Goal: Task Accomplishment & Management: Use online tool/utility

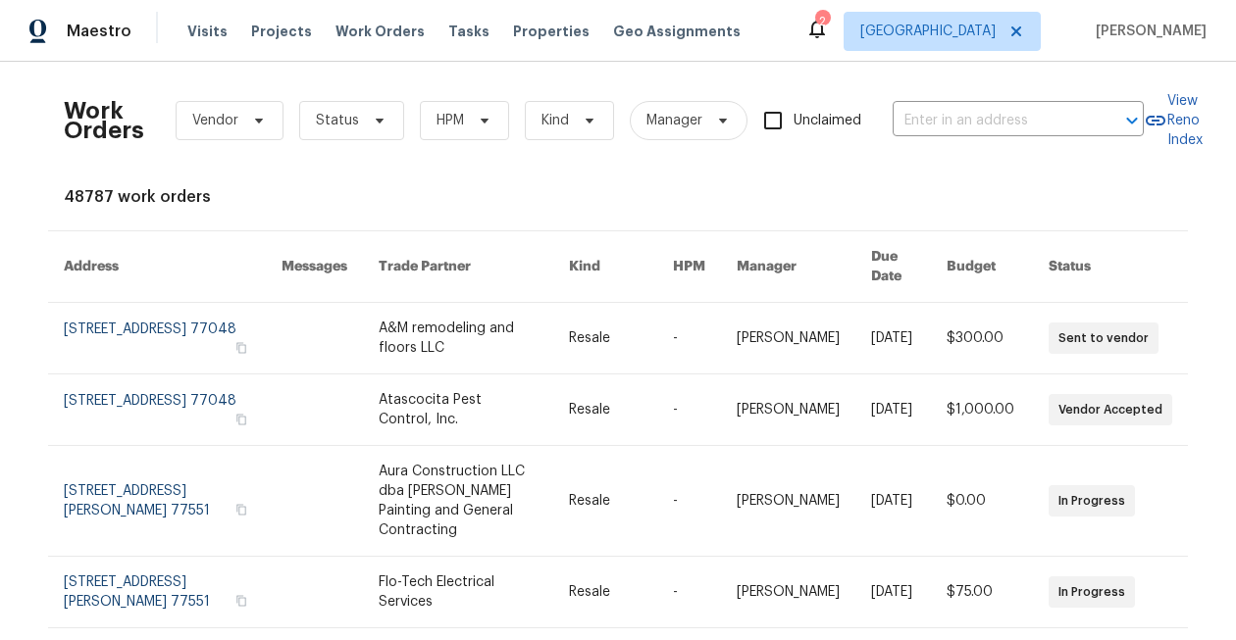
click at [829, 26] on div "2" at bounding box center [822, 22] width 14 height 20
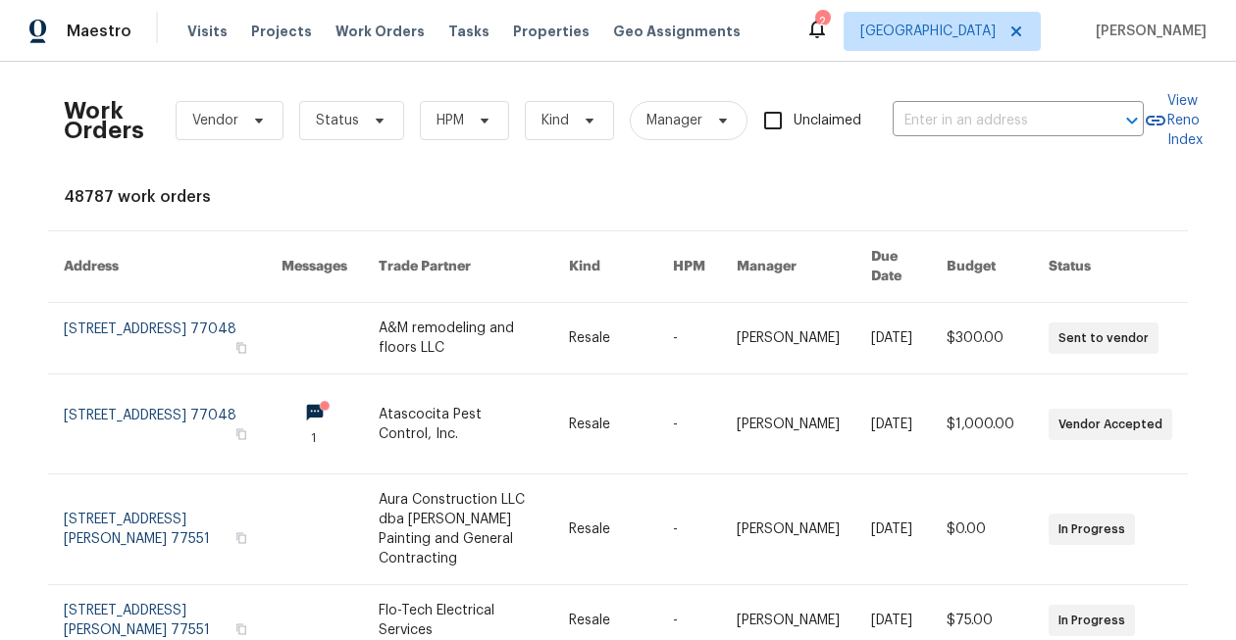
click at [829, 26] on div "2" at bounding box center [822, 22] width 14 height 20
click at [829, 29] on div "2" at bounding box center [822, 22] width 14 height 20
click at [825, 33] on icon at bounding box center [817, 30] width 16 height 20
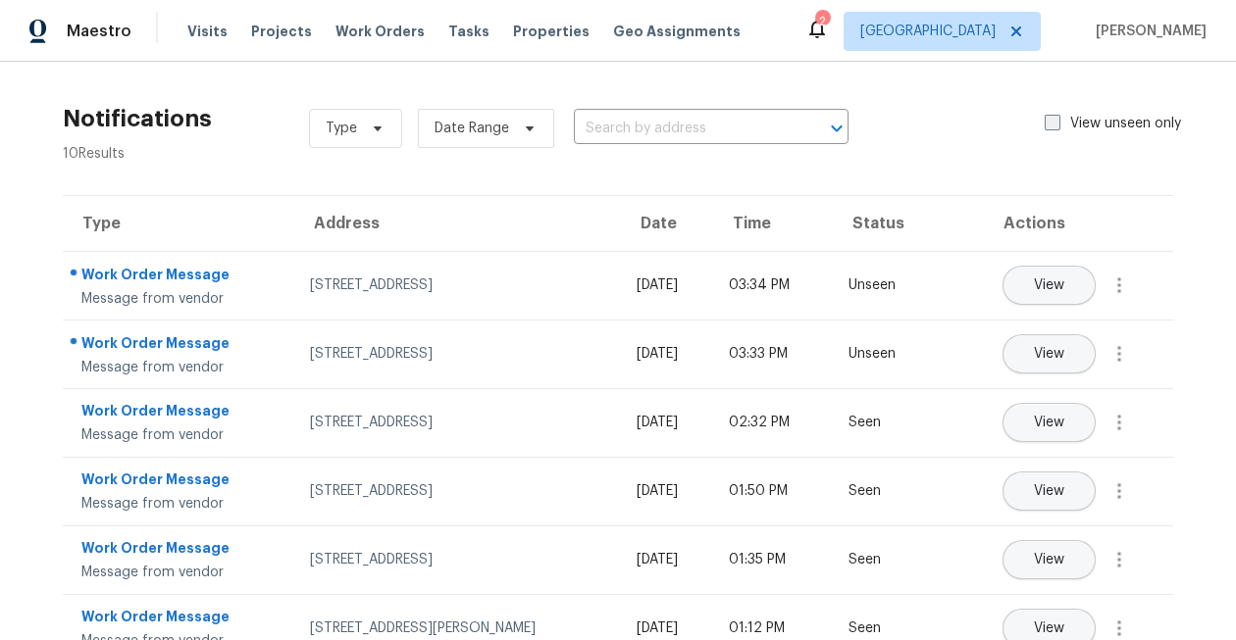
click at [1050, 123] on span at bounding box center [1053, 123] width 16 height 16
click at [1050, 123] on input "View unseen only" at bounding box center [1051, 120] width 13 height 13
checkbox input "true"
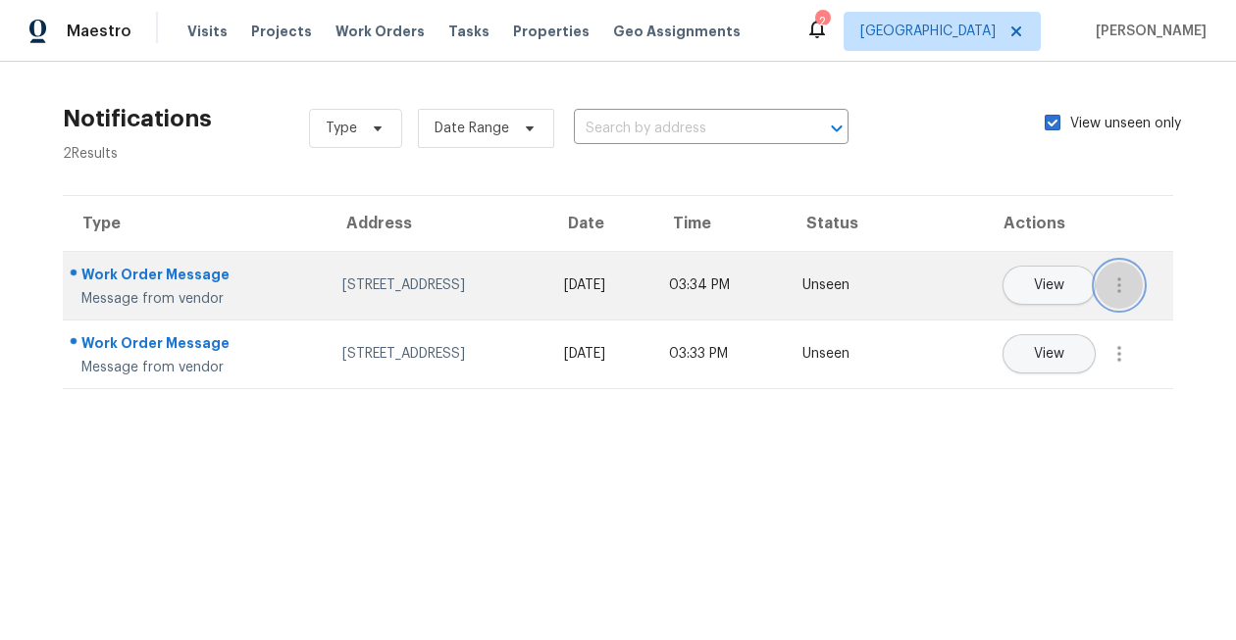
click at [1107, 279] on icon "button" at bounding box center [1119, 286] width 24 height 24
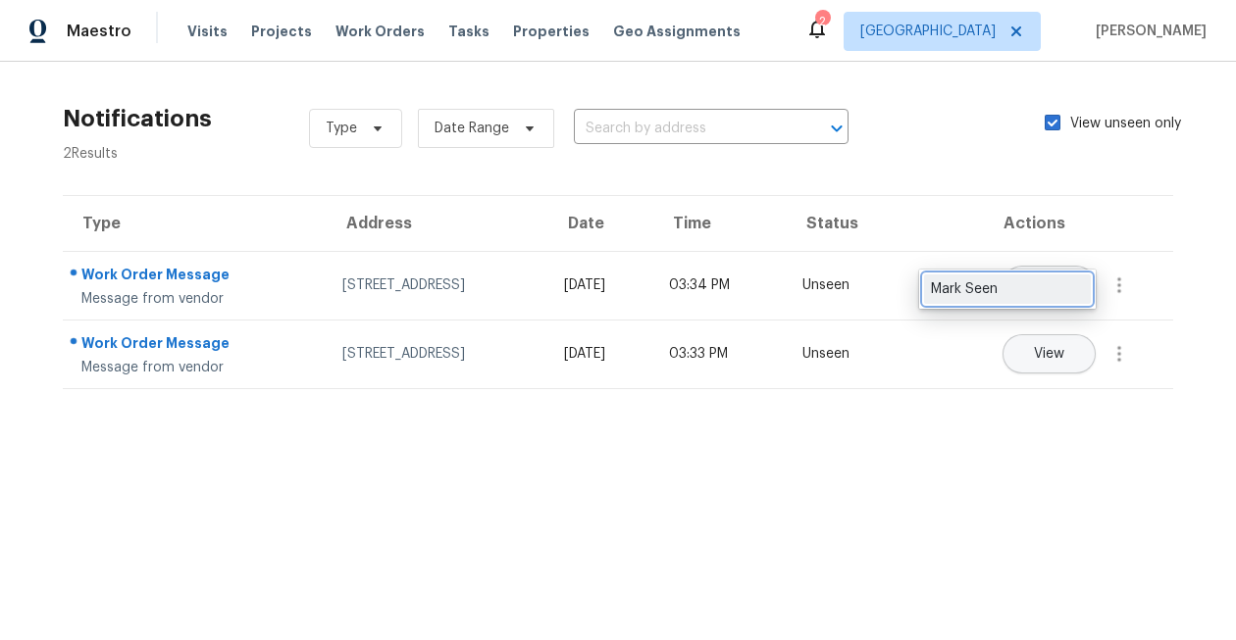
click at [1035, 285] on div "Mark Seen" at bounding box center [1007, 290] width 153 height 20
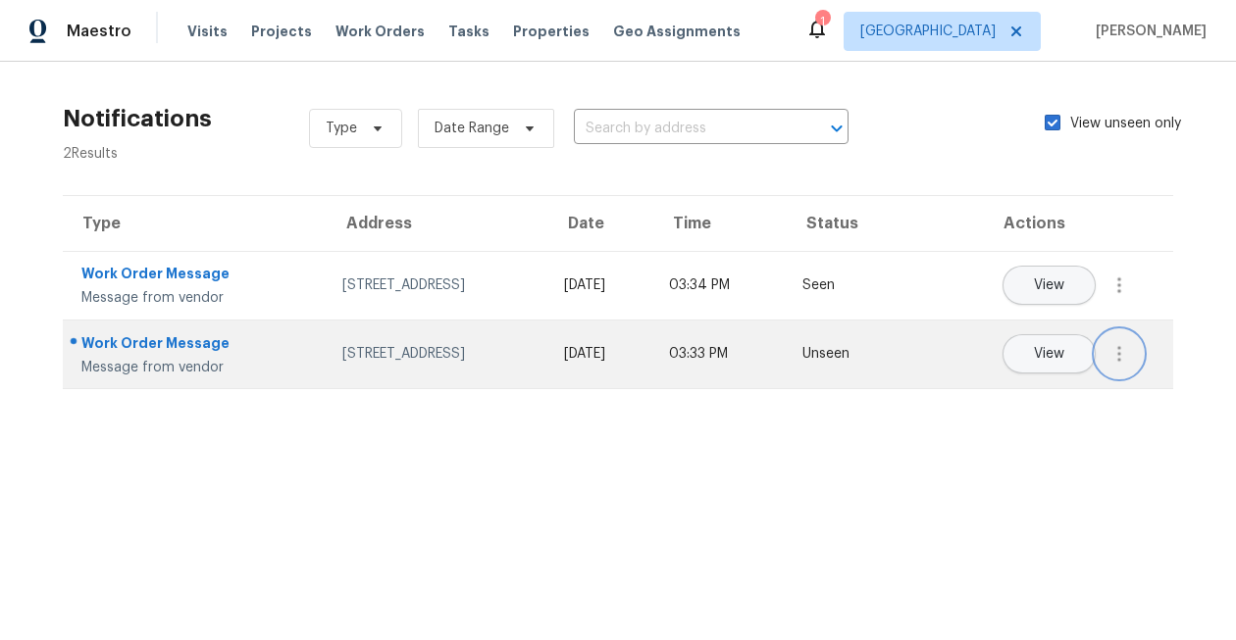
click at [1108, 356] on icon "button" at bounding box center [1119, 354] width 24 height 24
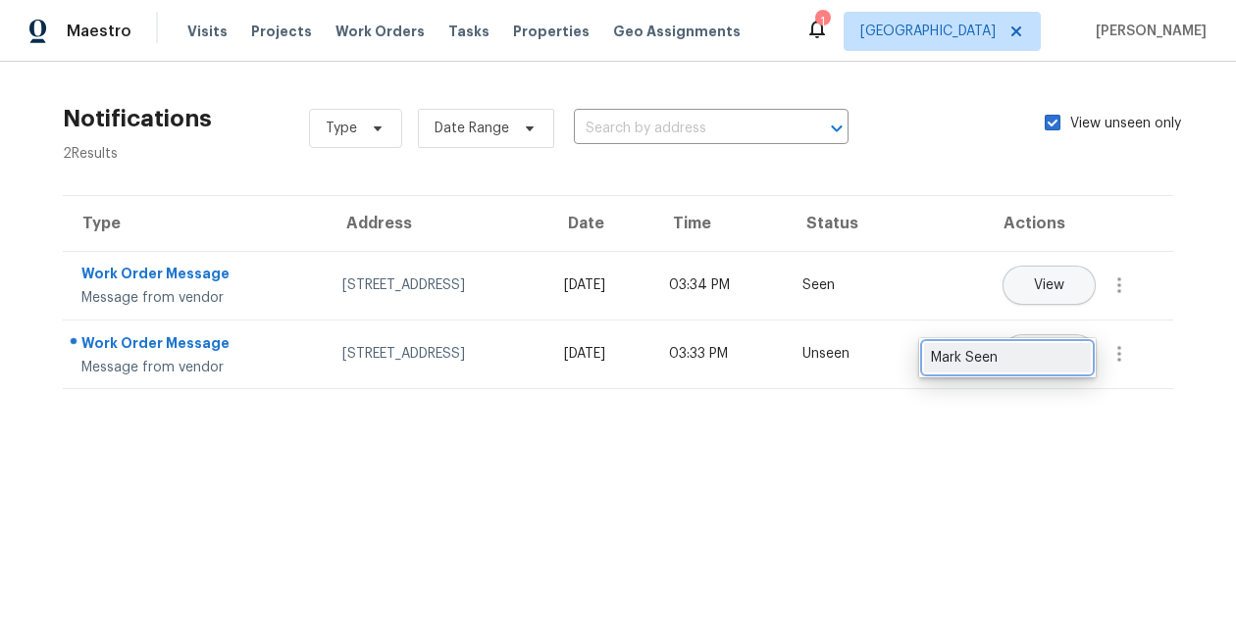
click at [1050, 367] on div "Mark Seen" at bounding box center [1007, 358] width 153 height 20
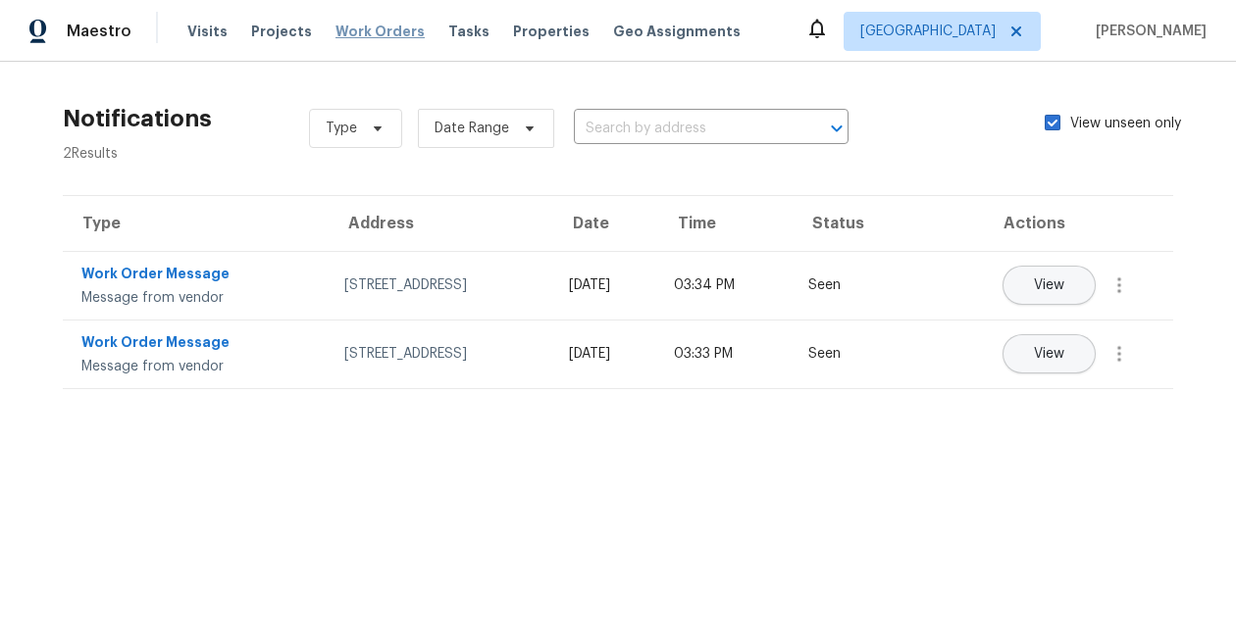
click at [357, 38] on span "Work Orders" at bounding box center [379, 32] width 89 height 20
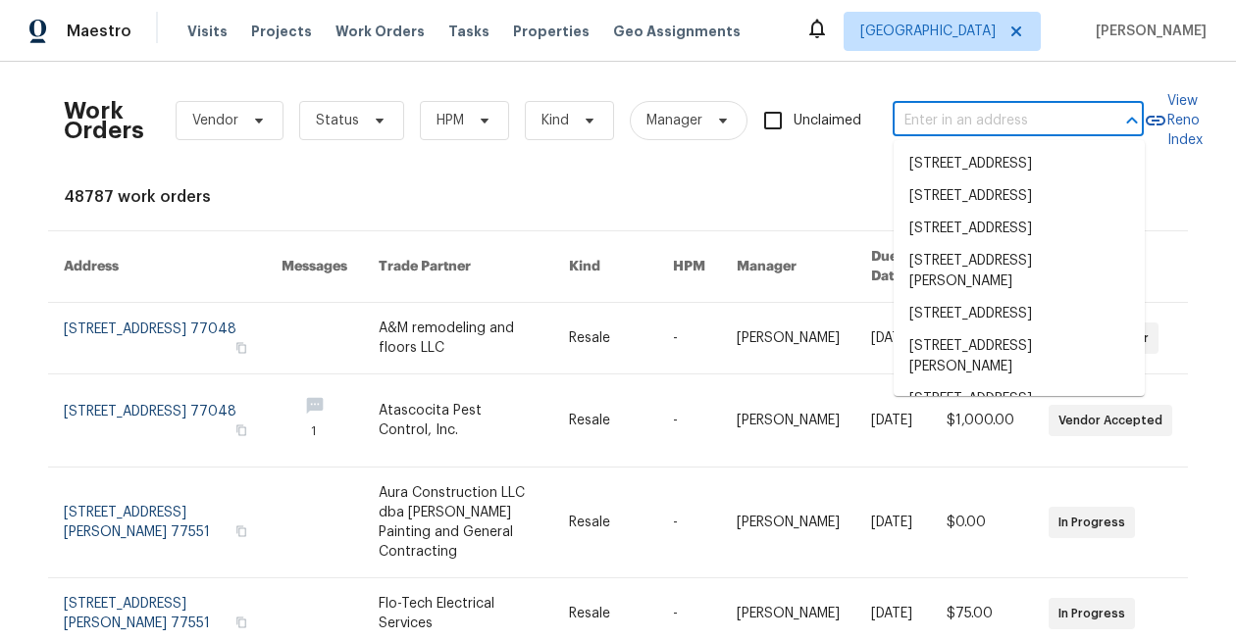
click at [974, 117] on input "text" at bounding box center [991, 121] width 196 height 30
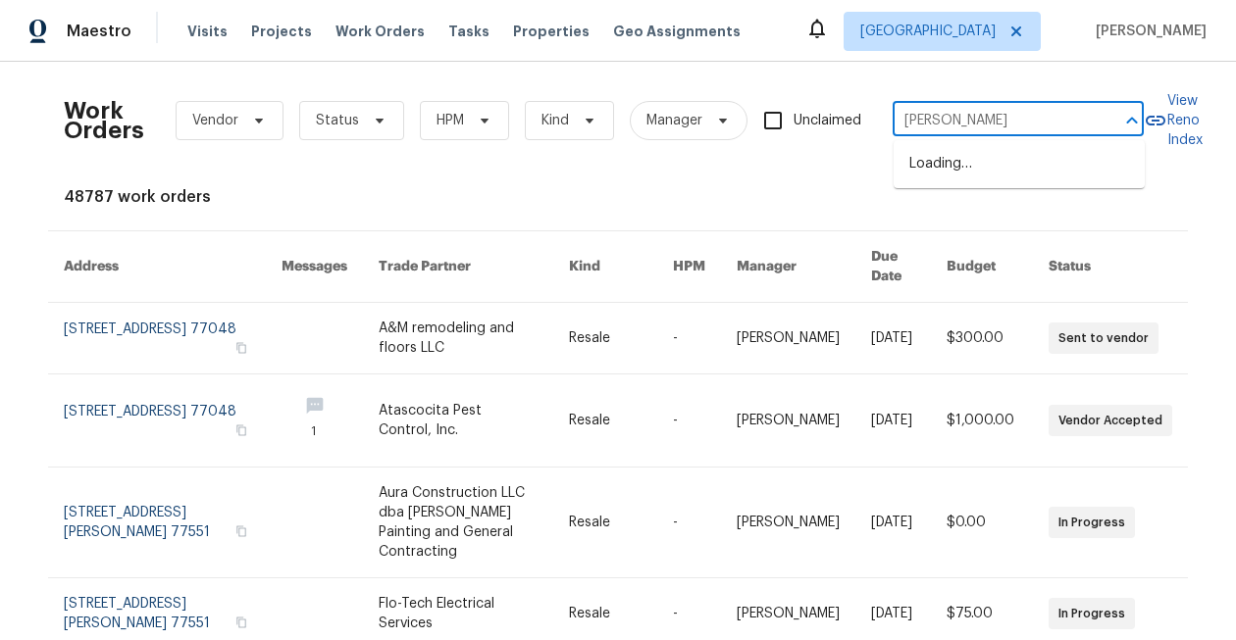
type input "[PERSON_NAME] e"
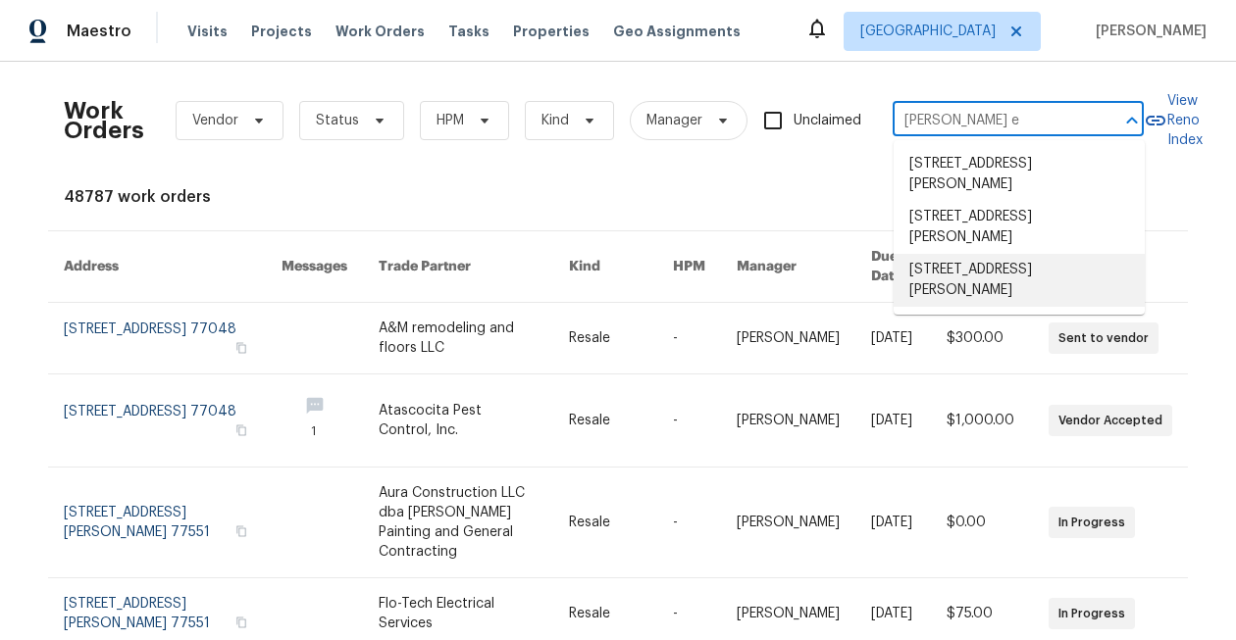
click at [971, 270] on li "[STREET_ADDRESS][PERSON_NAME]" at bounding box center [1019, 280] width 251 height 53
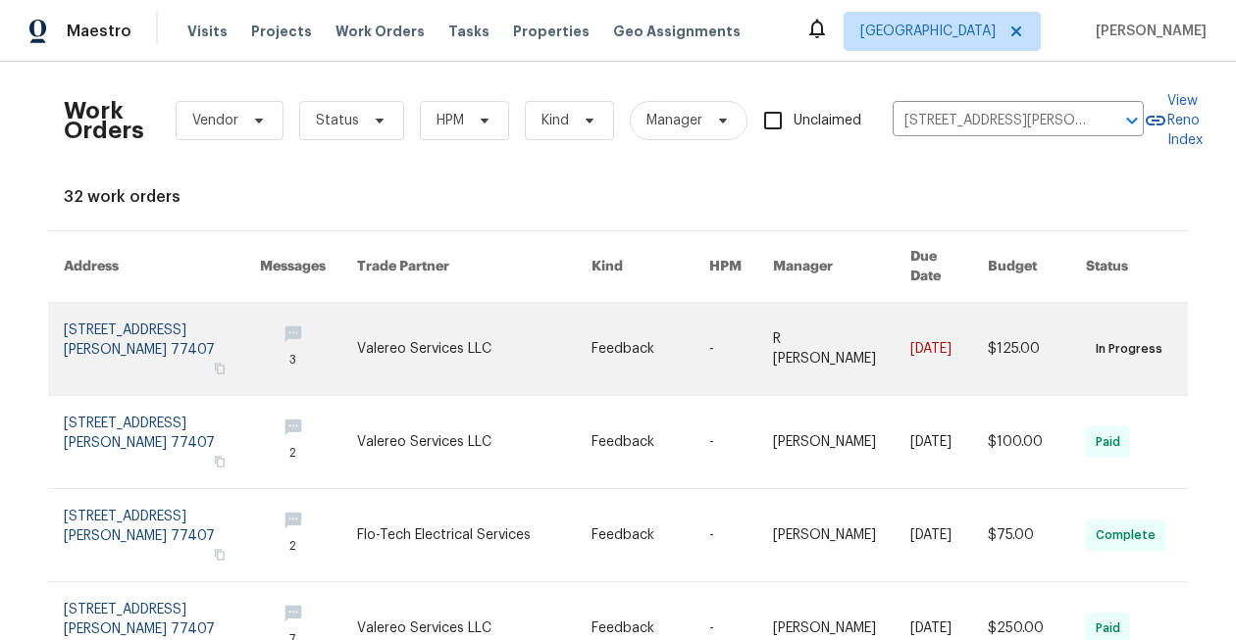
click at [402, 333] on link at bounding box center [474, 349] width 234 height 92
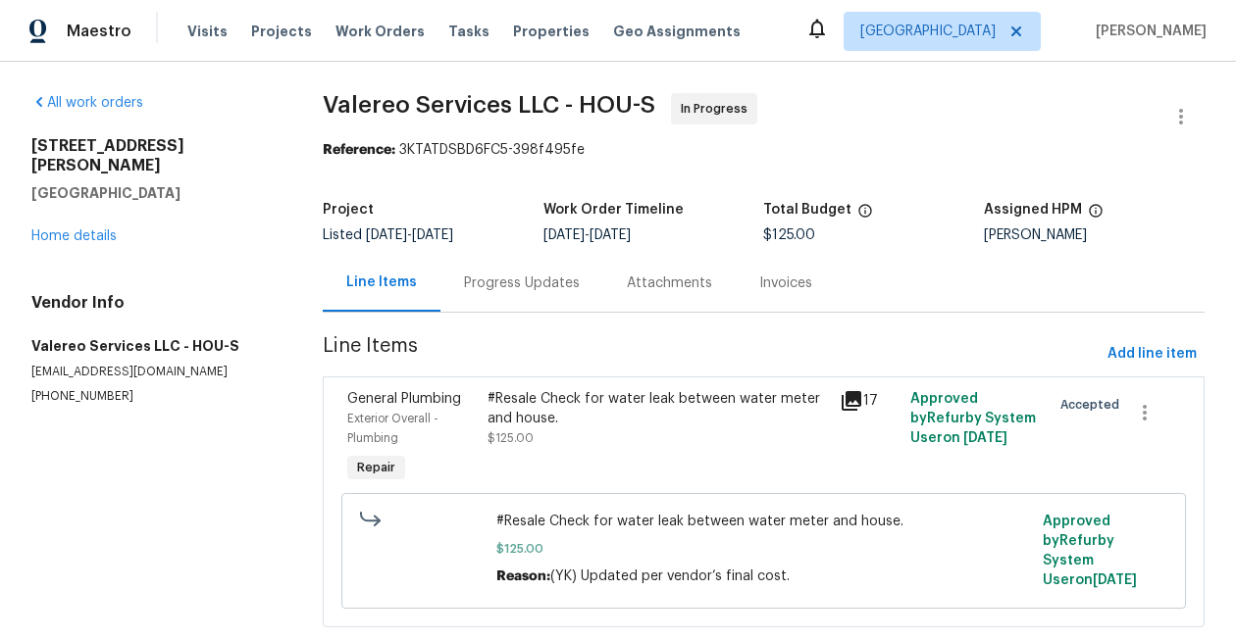
scroll to position [4, 0]
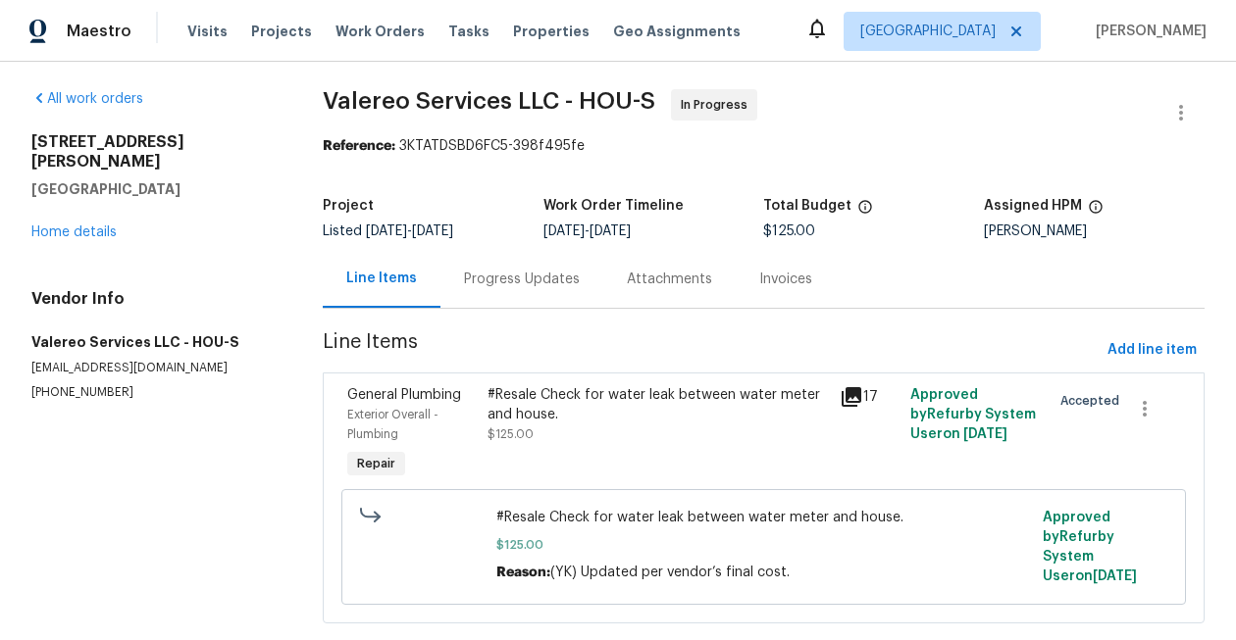
click at [514, 275] on div "Progress Updates" at bounding box center [522, 280] width 116 height 20
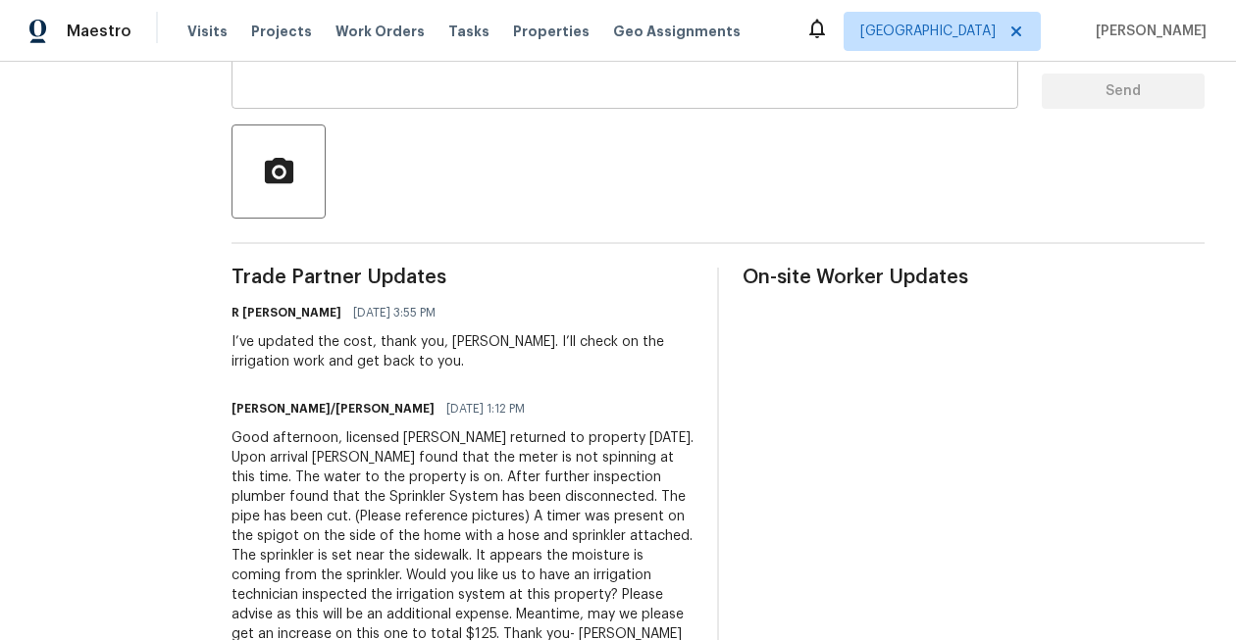
scroll to position [529, 0]
